Goal: Check status: Check status

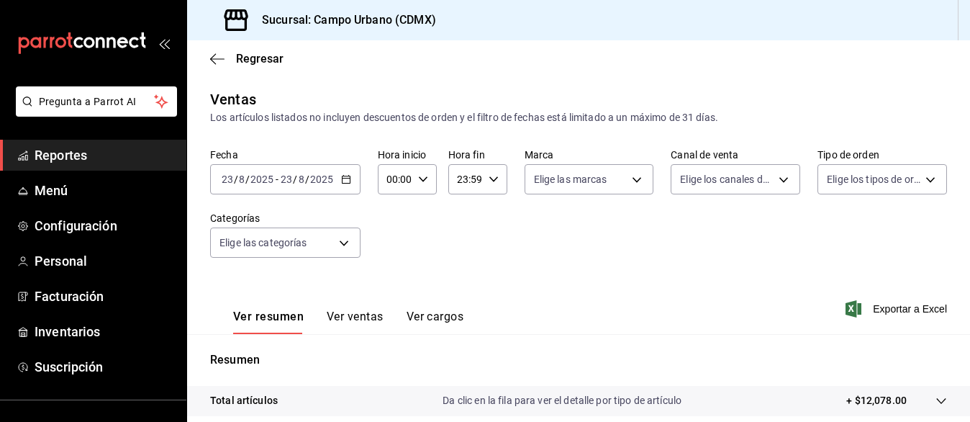
scroll to position [93, 0]
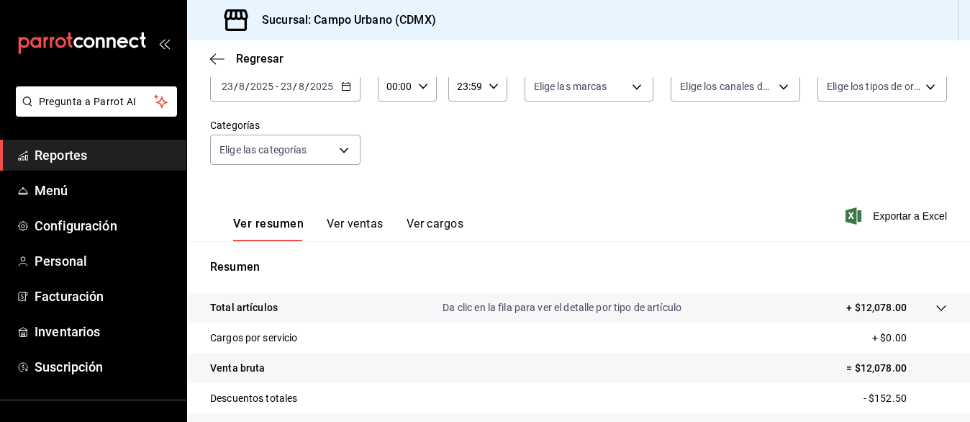
click at [72, 150] on span "Reportes" at bounding box center [105, 154] width 140 height 19
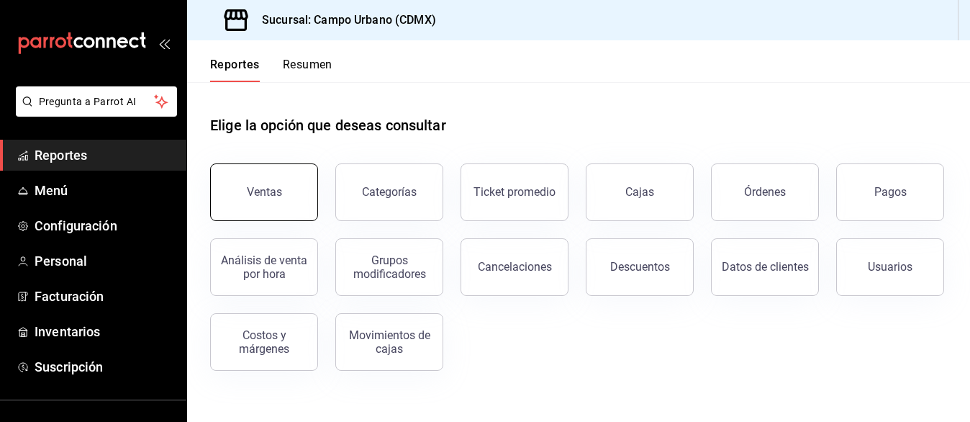
click at [266, 189] on div "Ventas" at bounding box center [264, 192] width 35 height 14
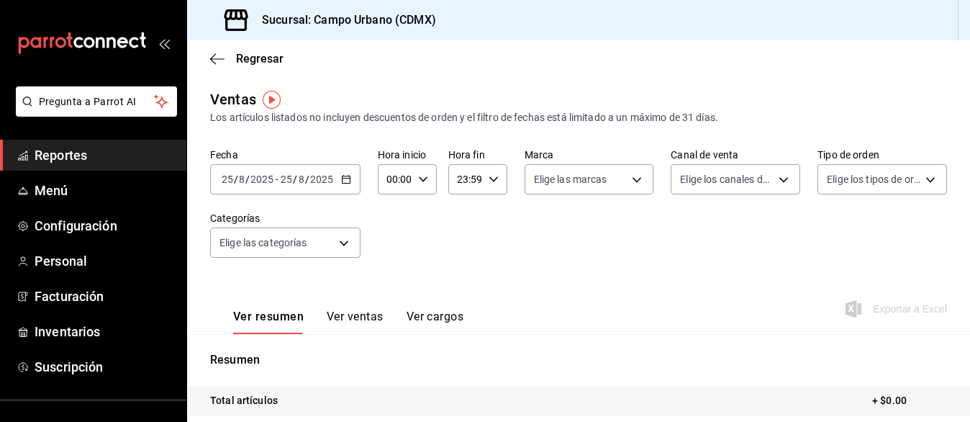
click at [348, 180] on icon "button" at bounding box center [346, 179] width 10 height 10
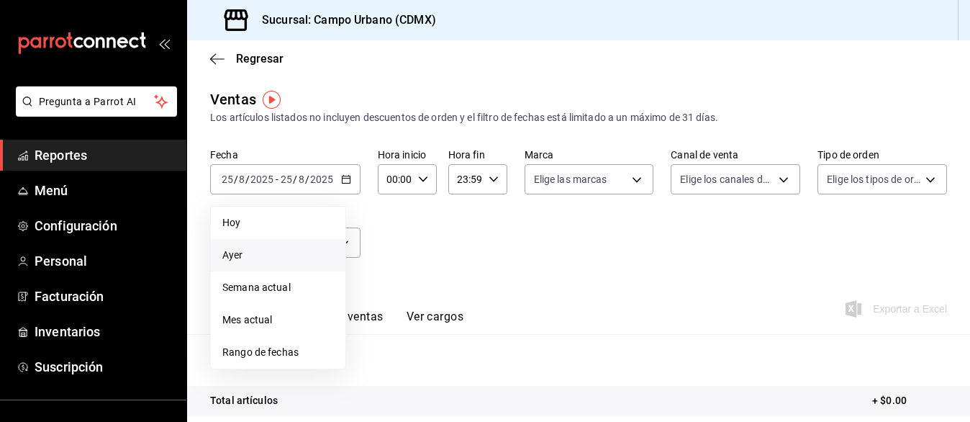
click at [280, 257] on span "Ayer" at bounding box center [278, 255] width 112 height 15
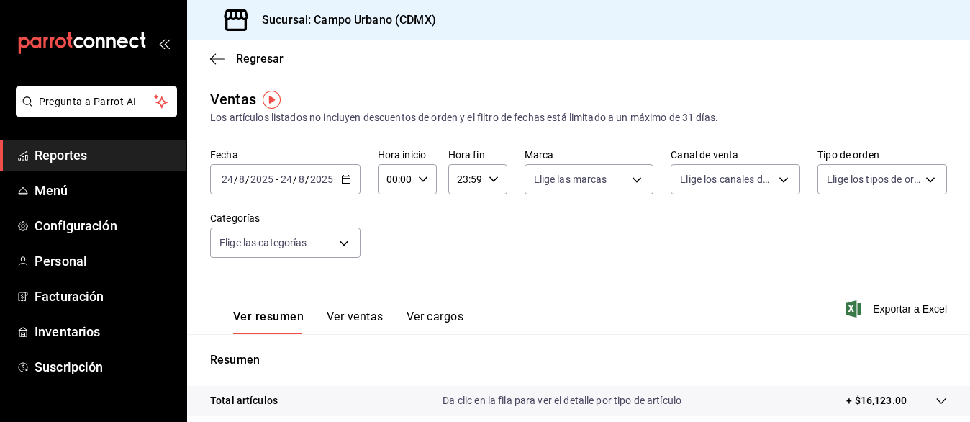
click at [415, 175] on div "00:00 Hora inicio" at bounding box center [407, 179] width 59 height 30
click at [538, 263] on div at bounding box center [485, 211] width 970 height 422
click at [346, 181] on icon "button" at bounding box center [346, 179] width 10 height 10
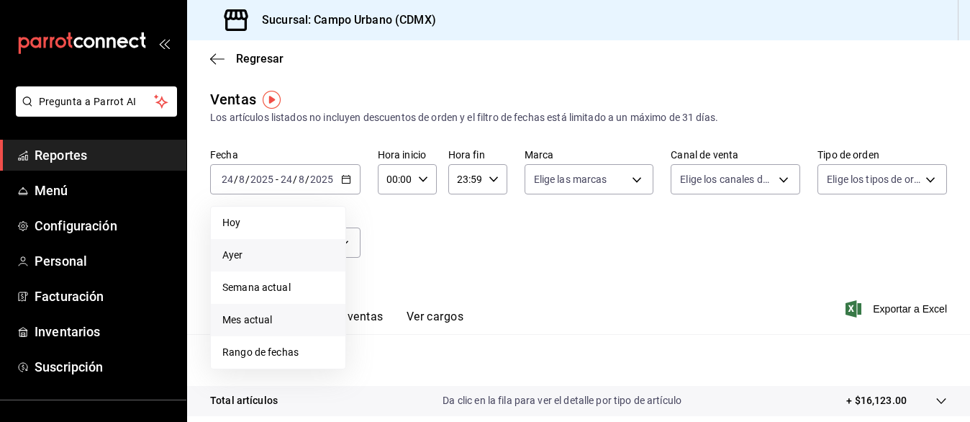
click at [276, 322] on span "Mes actual" at bounding box center [278, 319] width 112 height 15
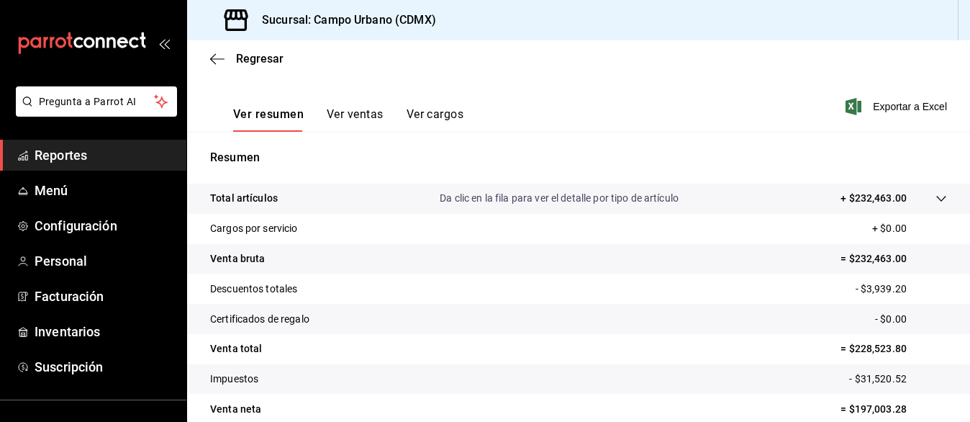
scroll to position [223, 0]
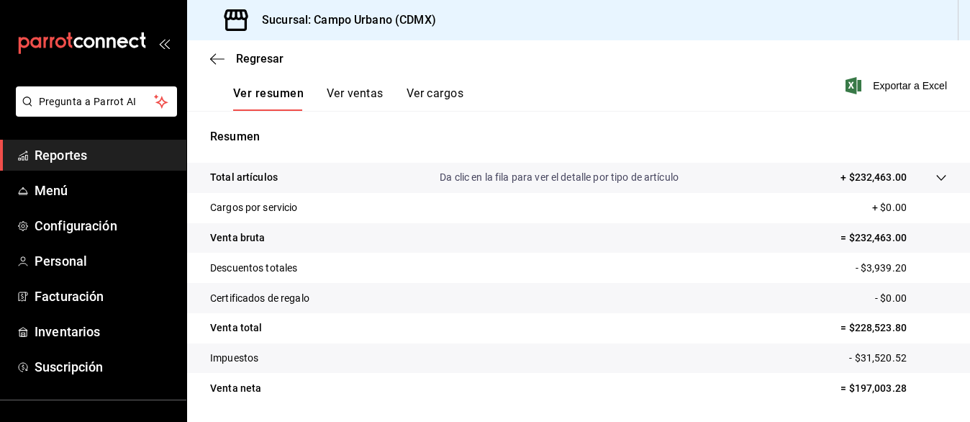
click at [434, 93] on button "Ver cargos" at bounding box center [436, 98] width 58 height 24
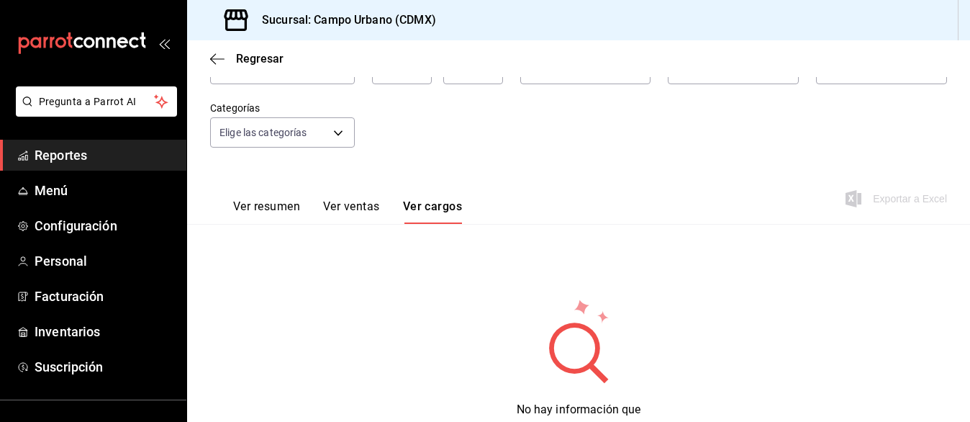
scroll to position [169, 0]
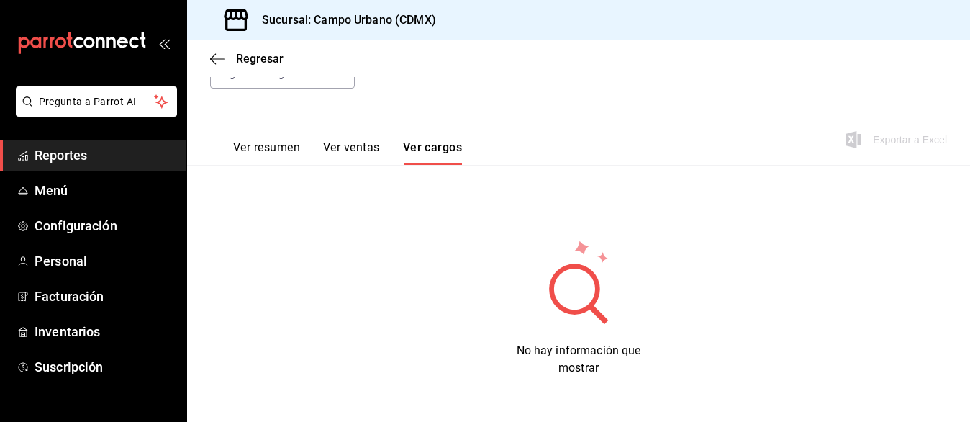
click at [342, 151] on button "Ver ventas" at bounding box center [351, 152] width 57 height 24
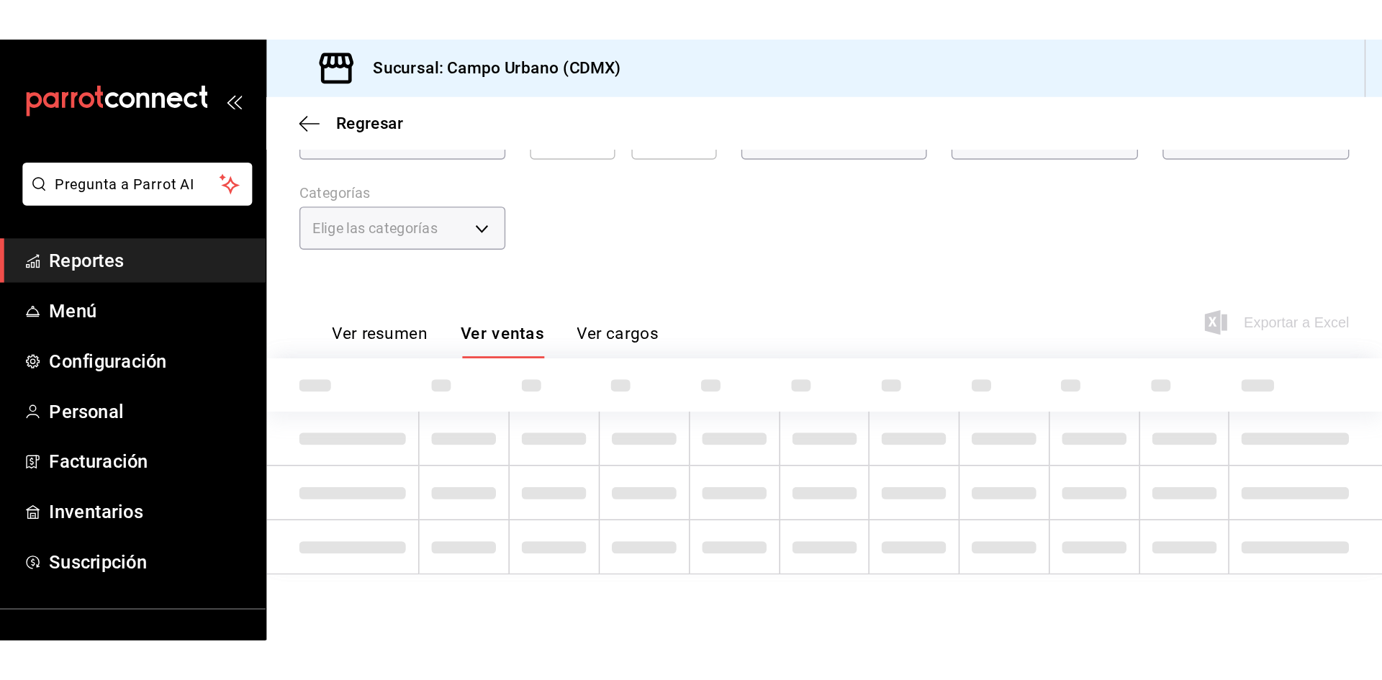
scroll to position [169, 0]
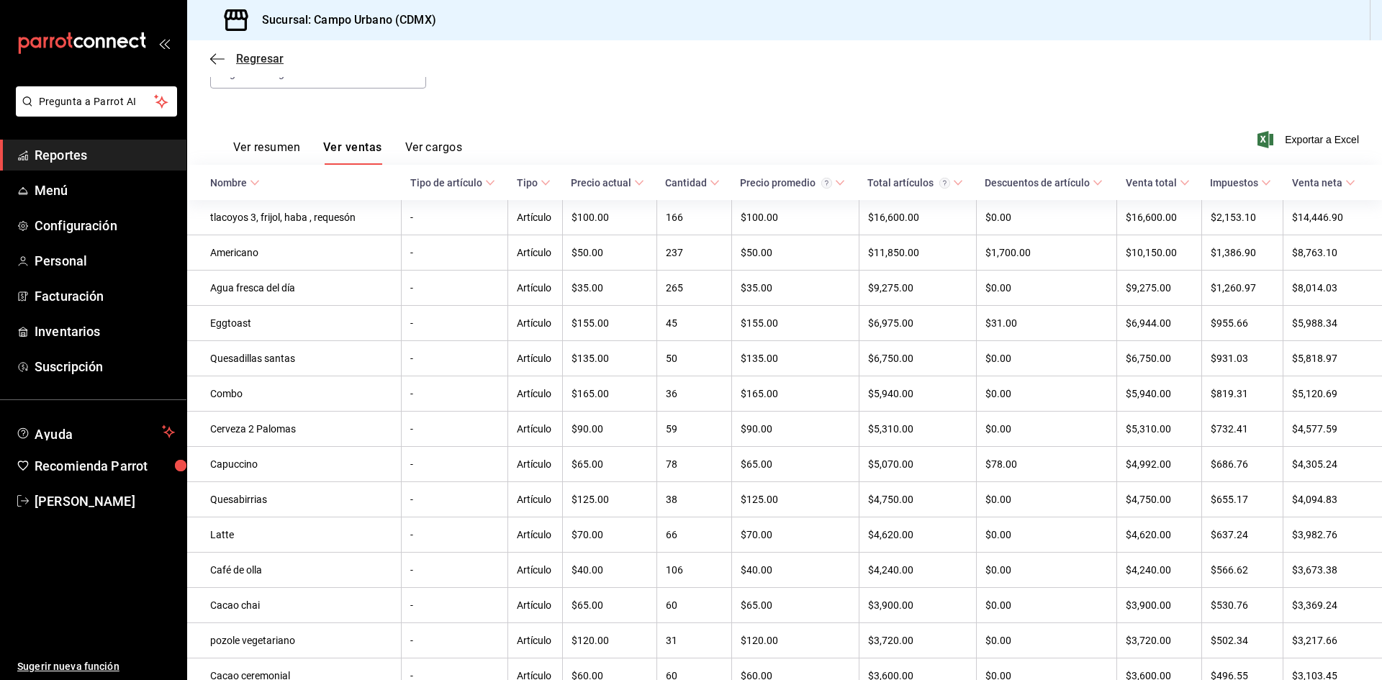
click at [214, 61] on icon "button" at bounding box center [217, 59] width 14 height 13
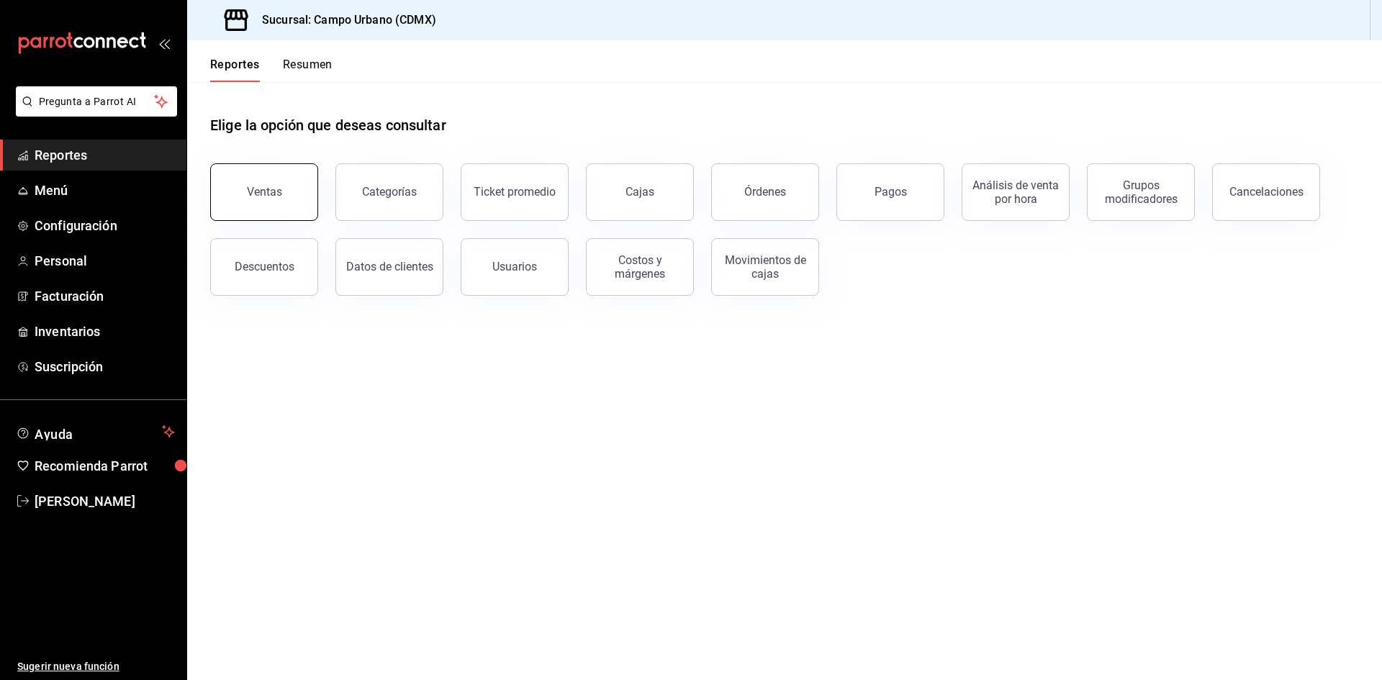
click at [277, 198] on div "Ventas" at bounding box center [264, 192] width 35 height 14
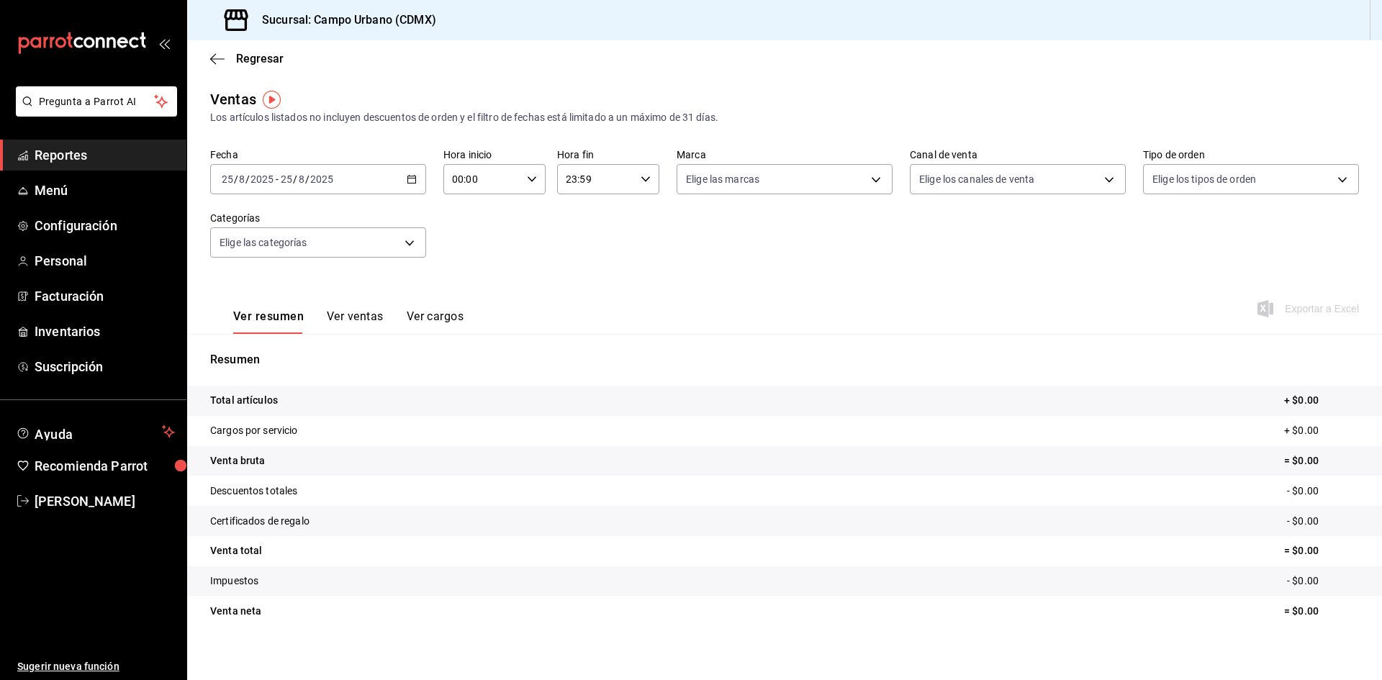
click at [411, 177] on icon "button" at bounding box center [412, 179] width 10 height 10
click at [294, 315] on span "Mes actual" at bounding box center [278, 319] width 112 height 15
click at [532, 175] on icon "button" at bounding box center [532, 179] width 10 height 10
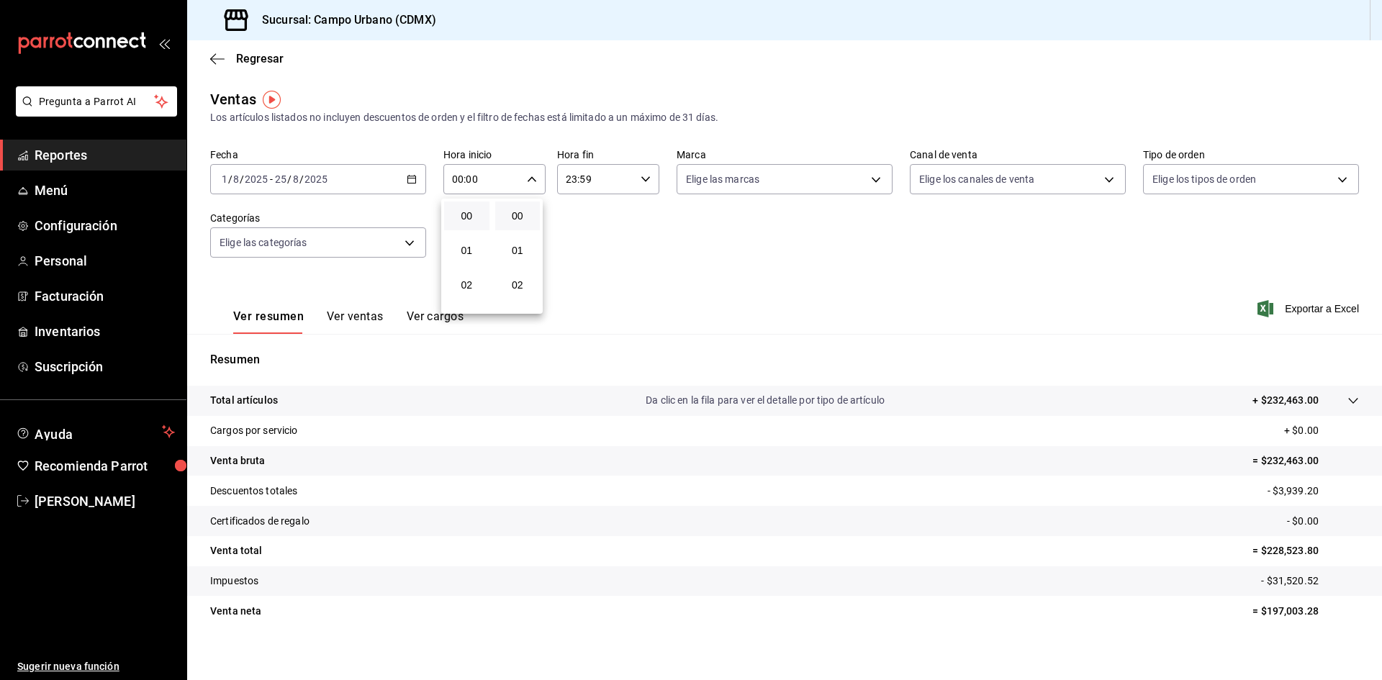
click at [530, 173] on div at bounding box center [691, 340] width 1382 height 680
click at [970, 401] on icon at bounding box center [1352, 401] width 9 height 6
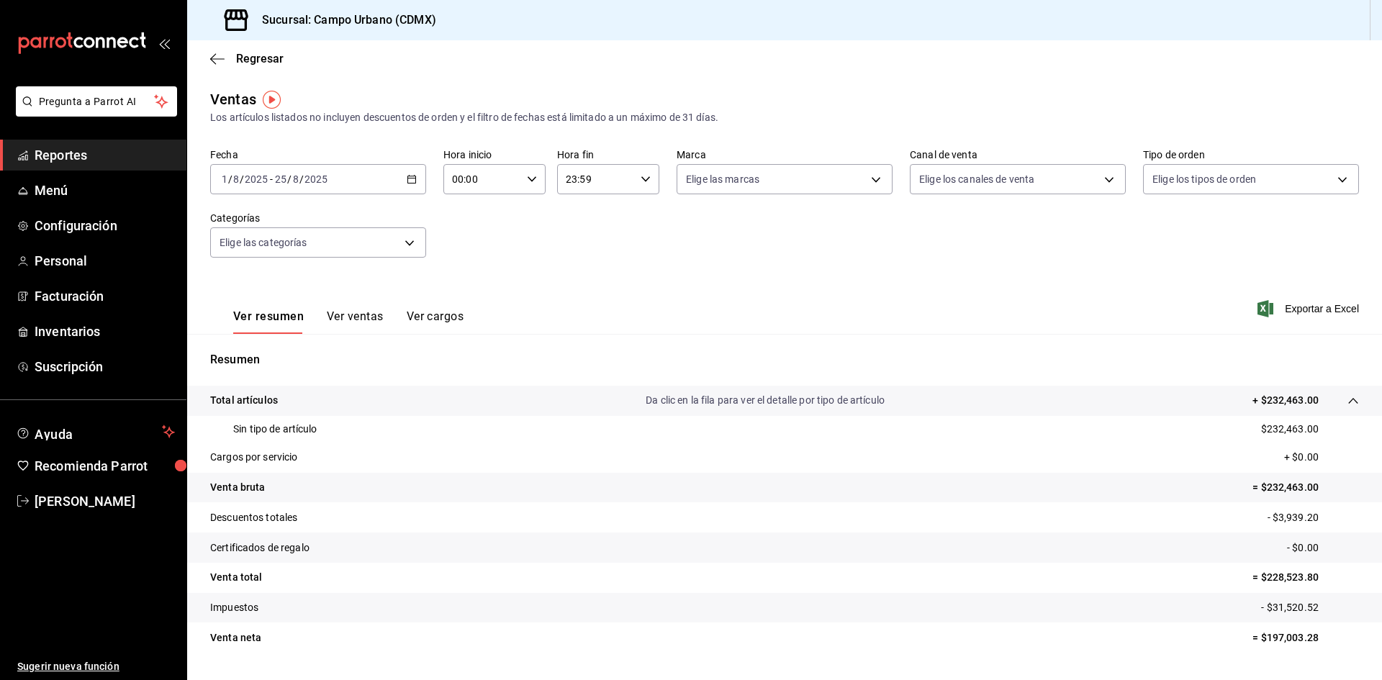
click at [970, 401] on icon at bounding box center [1353, 401] width 12 height 12
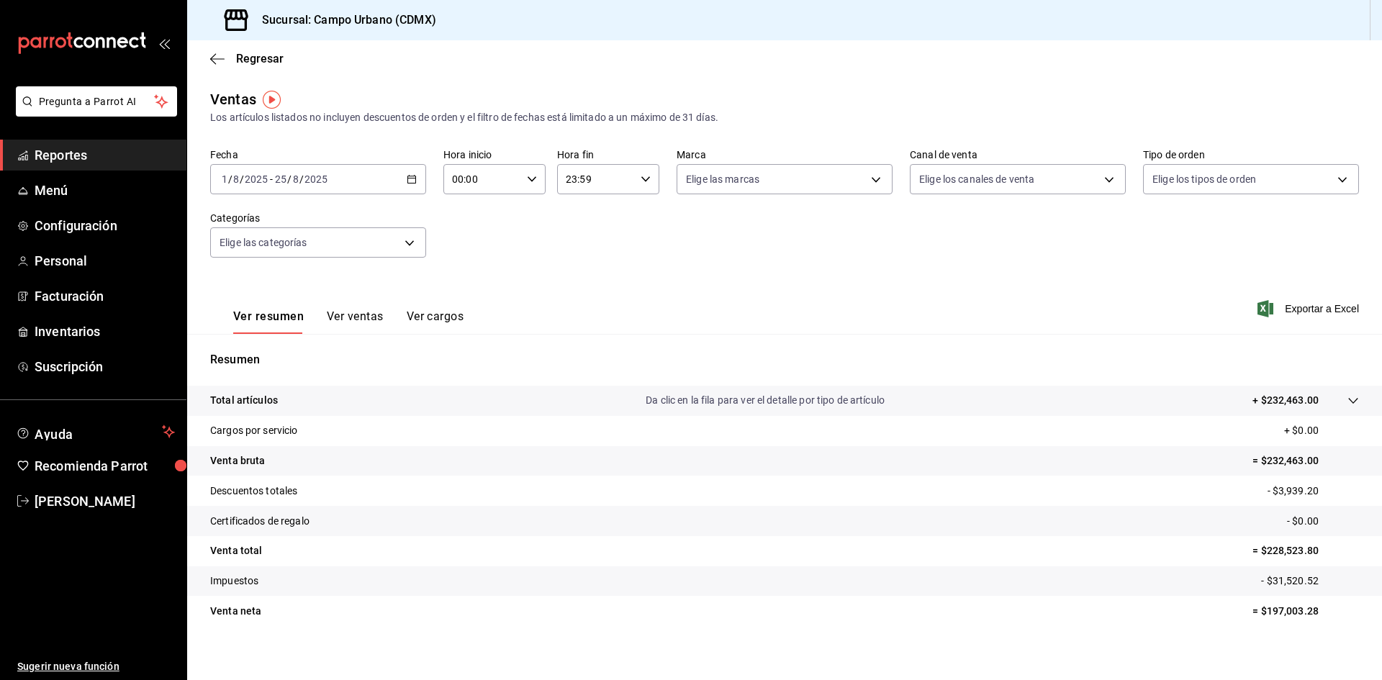
click at [491, 183] on input "00:00" at bounding box center [482, 179] width 78 height 29
click at [491, 183] on div at bounding box center [691, 340] width 1382 height 680
click at [641, 181] on icon "button" at bounding box center [646, 179] width 10 height 10
click at [584, 224] on span "21" at bounding box center [579, 228] width 28 height 12
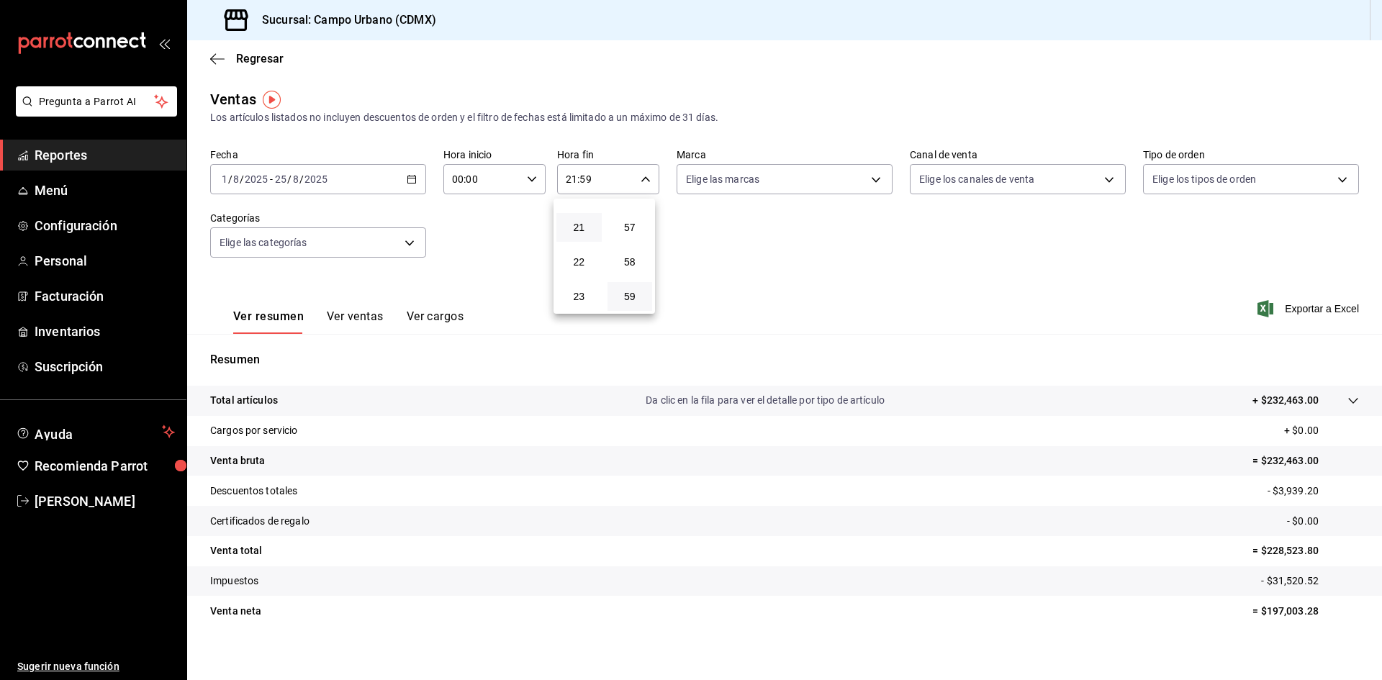
click at [600, 177] on div at bounding box center [691, 340] width 1382 height 680
click at [600, 177] on input "21:59" at bounding box center [596, 179] width 78 height 29
click at [571, 180] on div at bounding box center [691, 340] width 1382 height 680
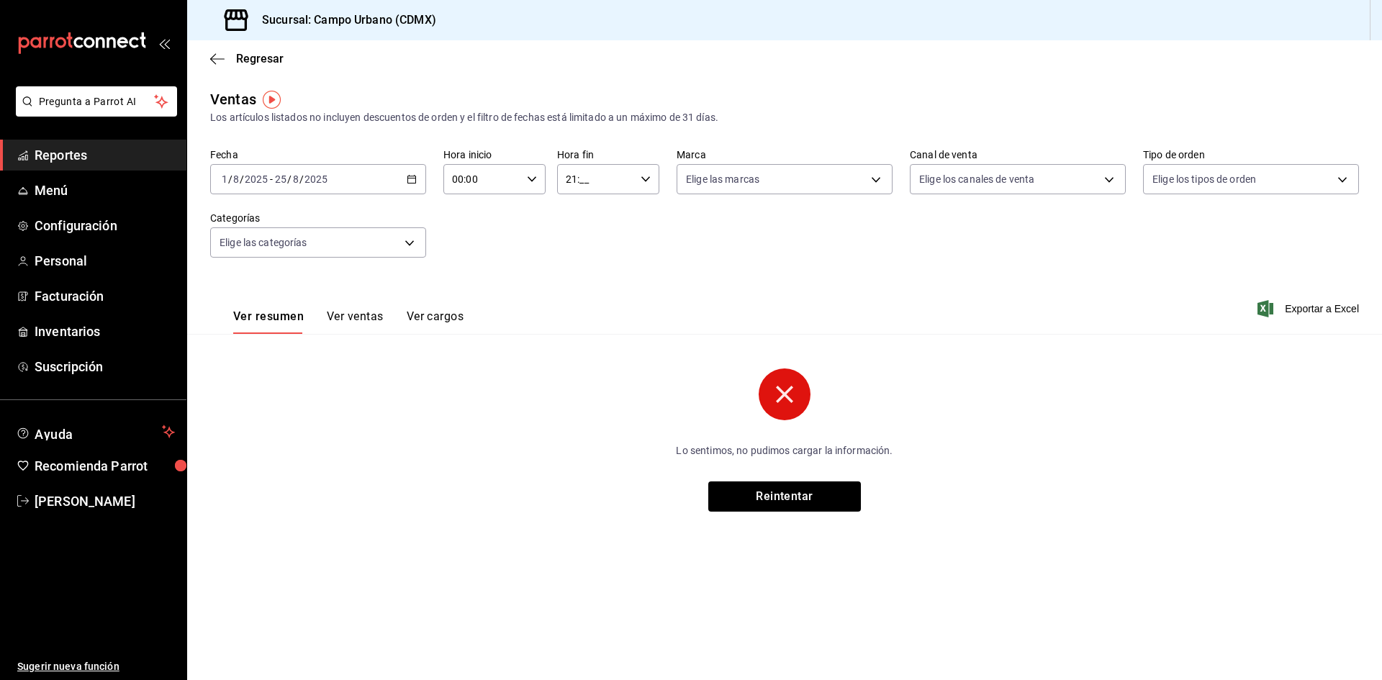
click at [607, 176] on input "21:__" at bounding box center [596, 179] width 78 height 29
drag, startPoint x: 564, startPoint y: 179, endPoint x: 596, endPoint y: 177, distance: 31.7
click at [596, 177] on div at bounding box center [691, 340] width 1382 height 680
click at [570, 176] on input "21:__" at bounding box center [596, 179] width 78 height 29
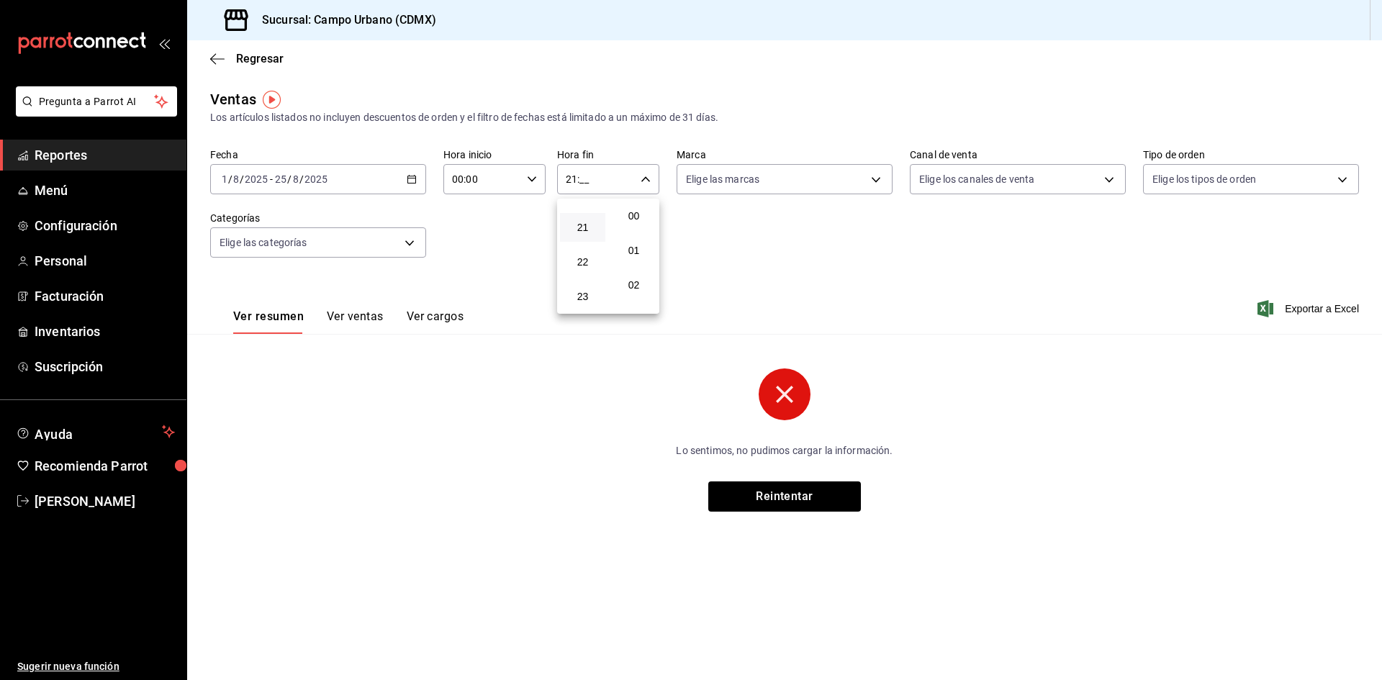
click at [720, 284] on div at bounding box center [691, 340] width 1382 height 680
click at [591, 182] on input "21:__" at bounding box center [596, 179] width 78 height 29
drag, startPoint x: 593, startPoint y: 179, endPoint x: 559, endPoint y: 180, distance: 33.8
click at [559, 180] on div at bounding box center [691, 340] width 1382 height 680
click at [586, 182] on input "21:__" at bounding box center [596, 179] width 78 height 29
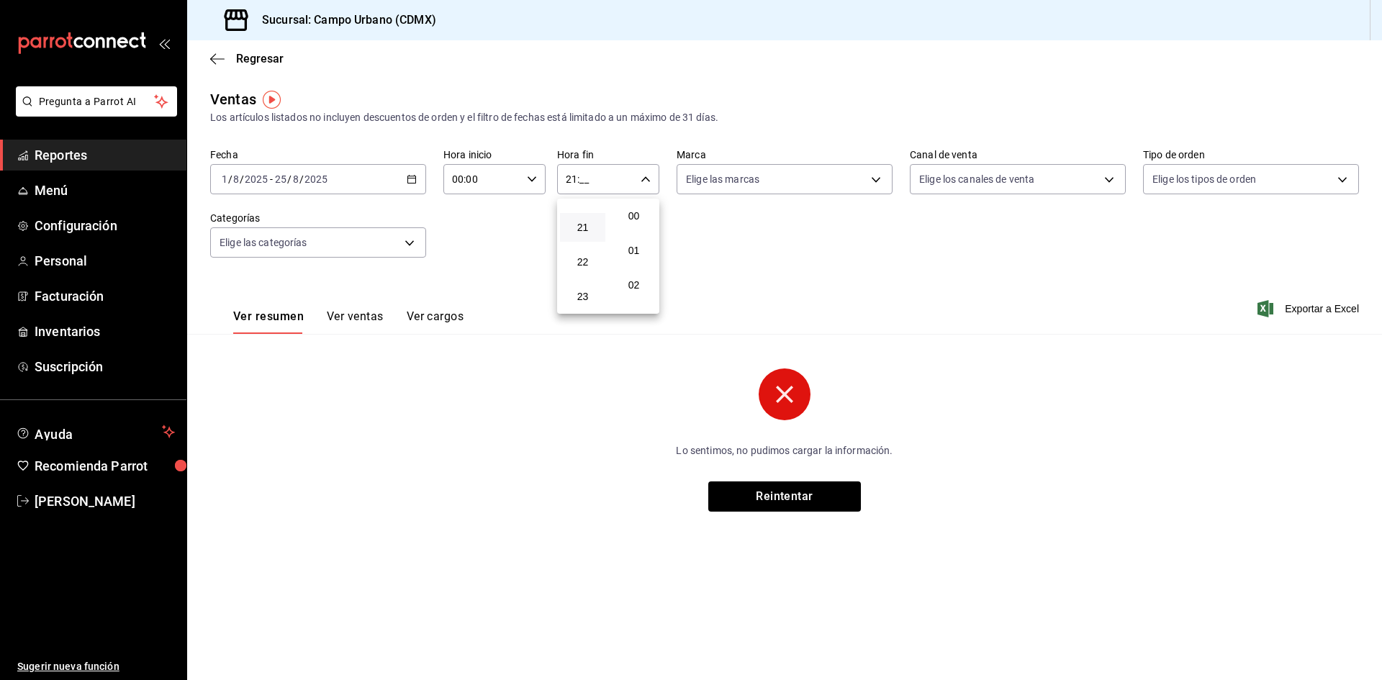
drag, startPoint x: 592, startPoint y: 179, endPoint x: 554, endPoint y: 180, distance: 38.2
click at [554, 180] on div at bounding box center [691, 340] width 1382 height 680
click at [565, 176] on input "21:__" at bounding box center [596, 179] width 78 height 29
click at [649, 175] on div at bounding box center [691, 340] width 1382 height 680
click at [613, 178] on input "1_:__" at bounding box center [596, 179] width 78 height 29
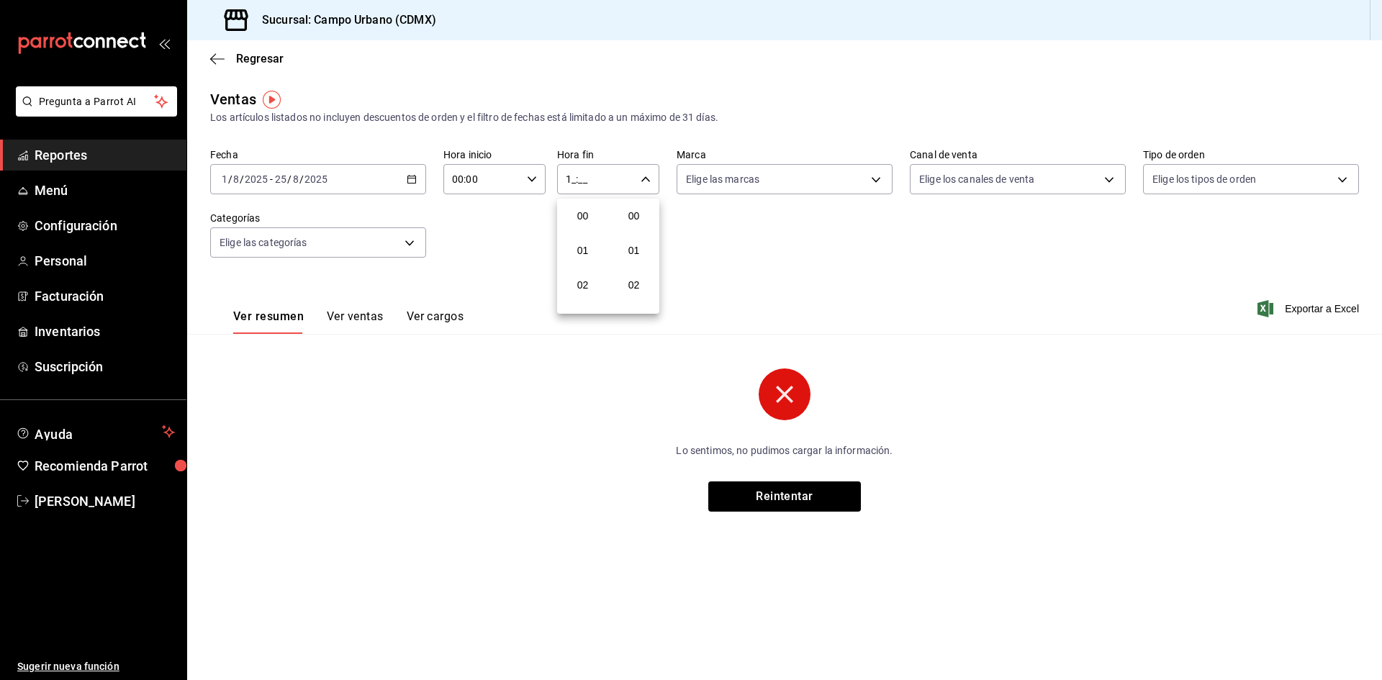
click at [601, 178] on div at bounding box center [691, 340] width 1382 height 680
drag, startPoint x: 566, startPoint y: 174, endPoint x: 600, endPoint y: 172, distance: 33.9
click at [600, 172] on input "1_:__" at bounding box center [596, 179] width 78 height 29
click at [723, 239] on div at bounding box center [691, 340] width 1382 height 680
type input "1_:__"
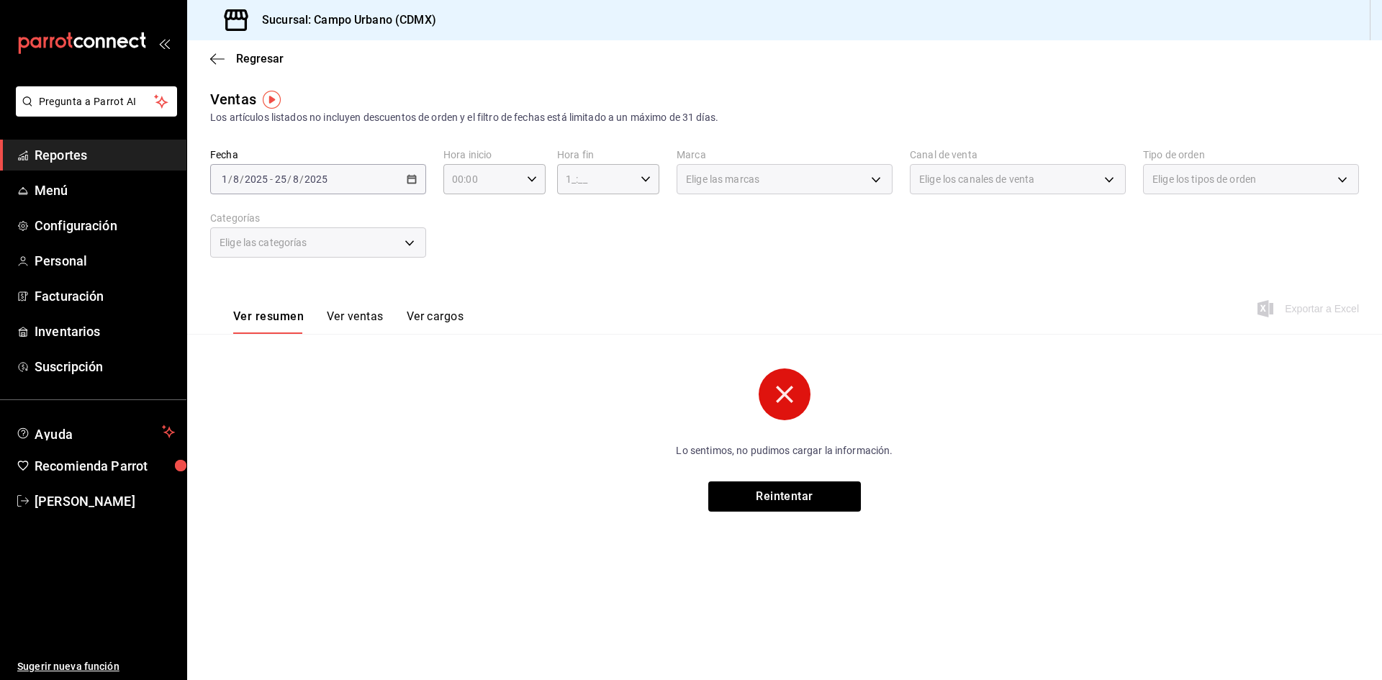
click at [645, 205] on div "Fecha 2025-08-01 1 / 8 / 2025 - 2025-08-25 25 / 8 / 2025 Hora inicio 00:00 Hora…" at bounding box center [784, 211] width 1149 height 127
click at [798, 421] on button "Reintentar" at bounding box center [784, 497] width 153 height 30
click at [780, 395] on circle at bounding box center [785, 395] width 52 height 52
